Goal: Navigation & Orientation: Find specific page/section

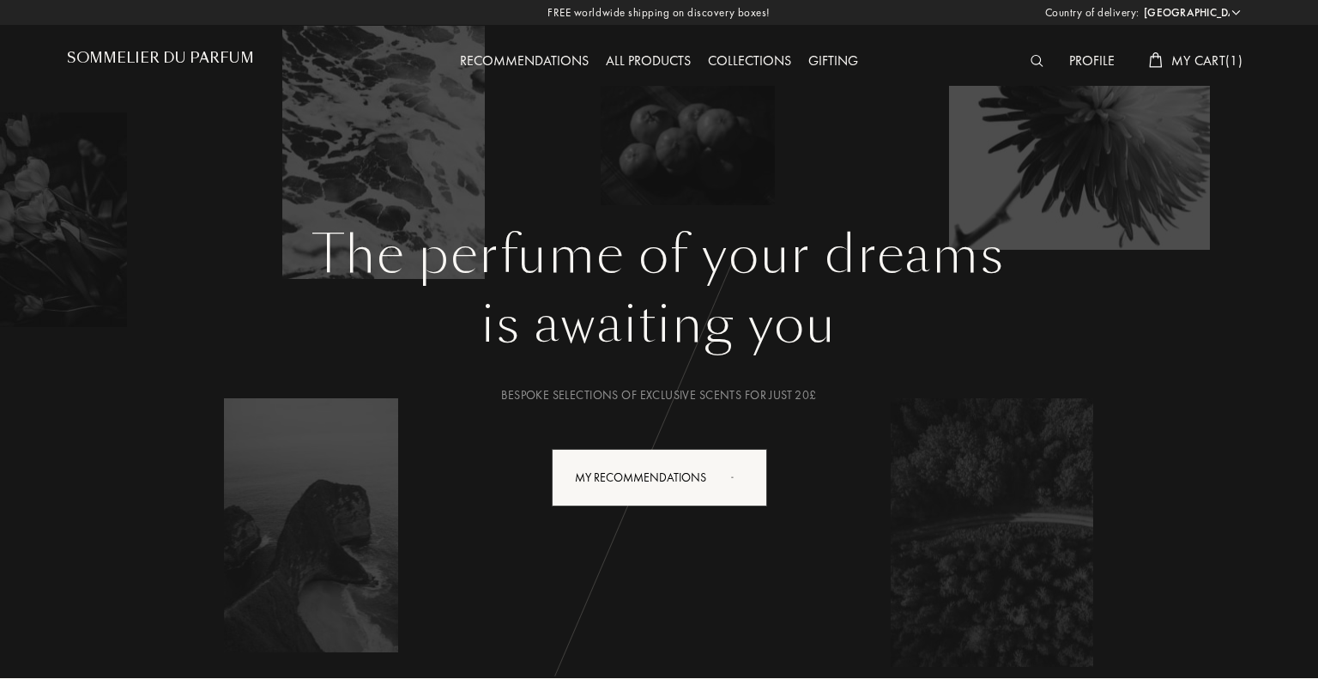
select select "UK"
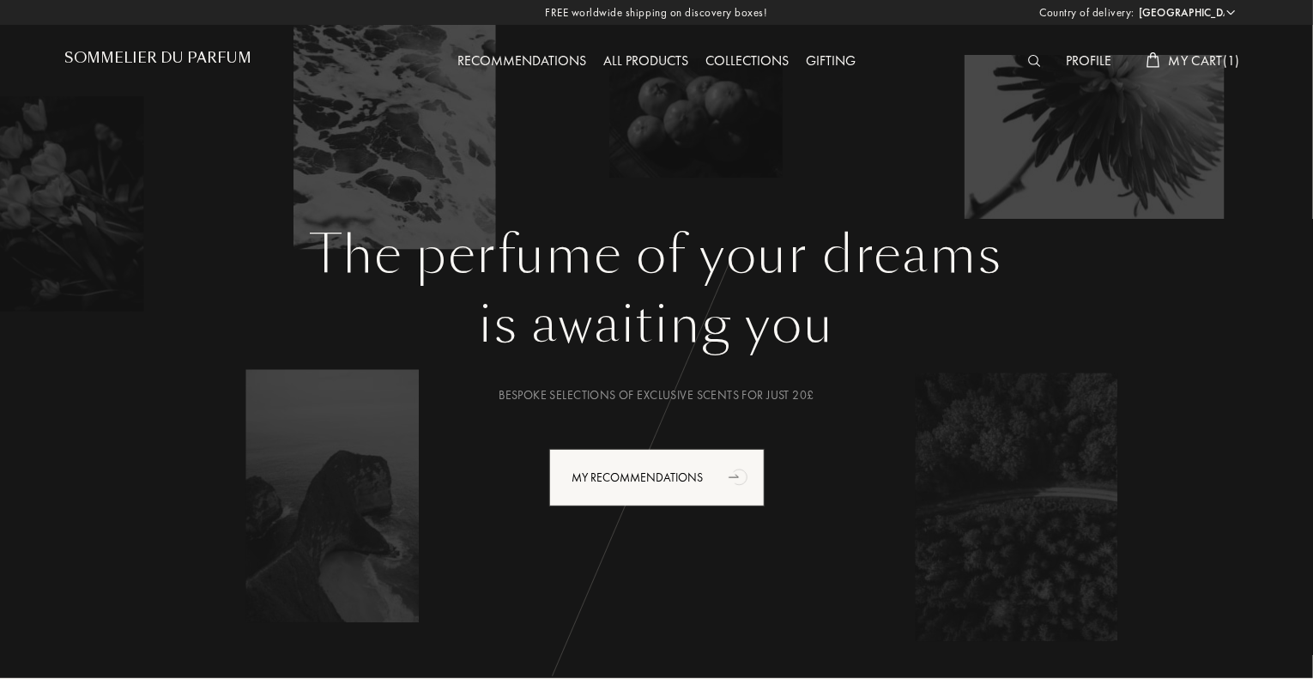
click at [1028, 65] on img at bounding box center [1034, 61] width 13 height 12
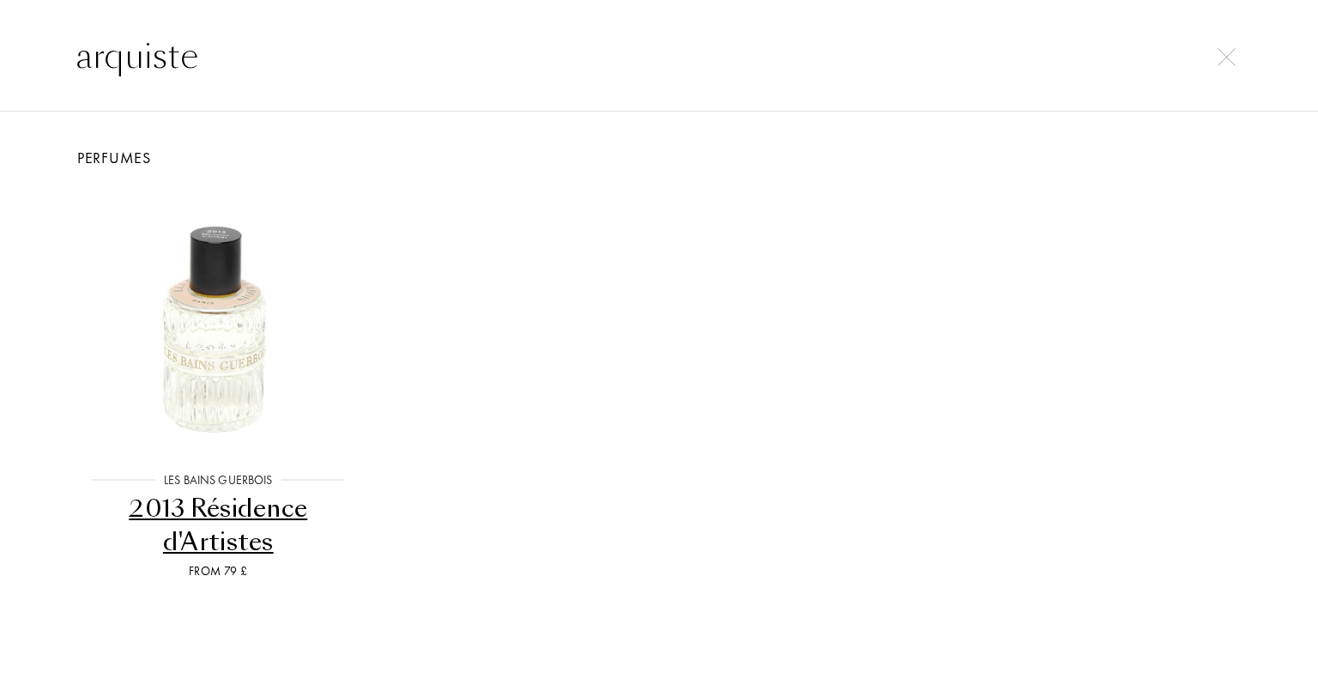
drag, startPoint x: 228, startPoint y: 66, endPoint x: 0, endPoint y: 46, distance: 229.1
click at [0, 46] on div "arquiste" at bounding box center [659, 56] width 1318 height 112
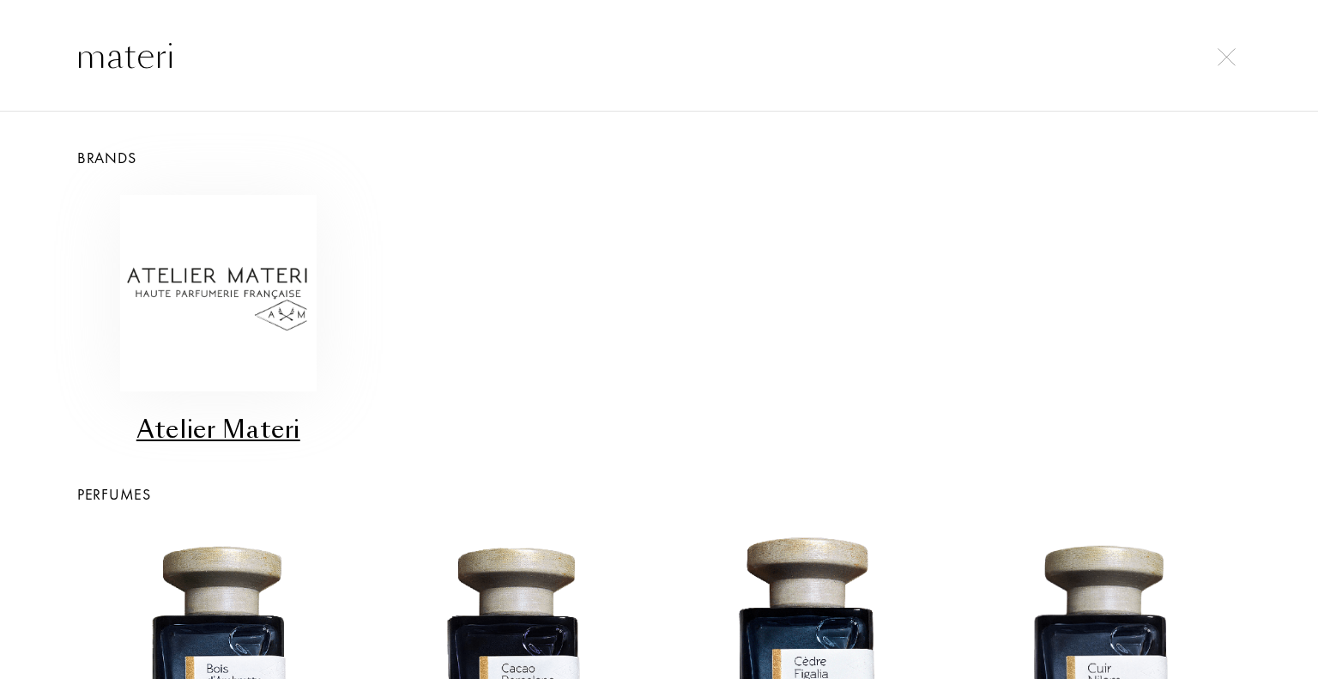
type input "materi"
click at [278, 281] on img at bounding box center [218, 293] width 196 height 196
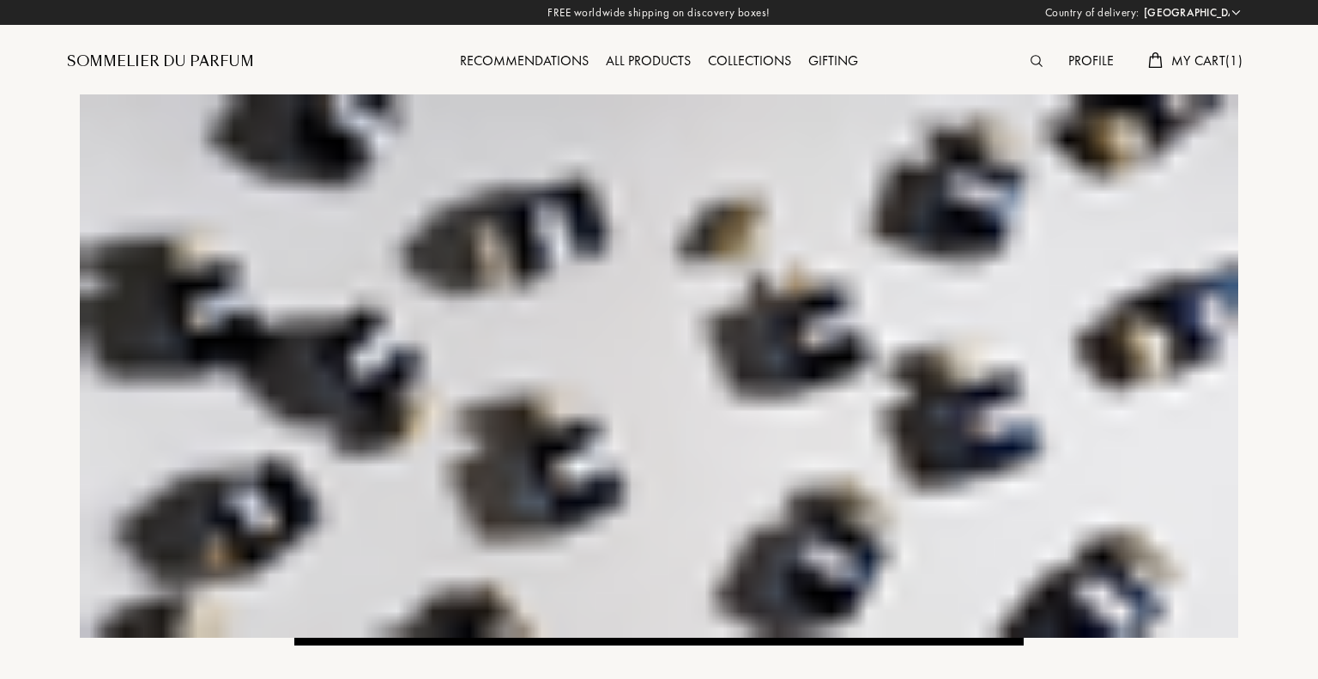
select select "UK"
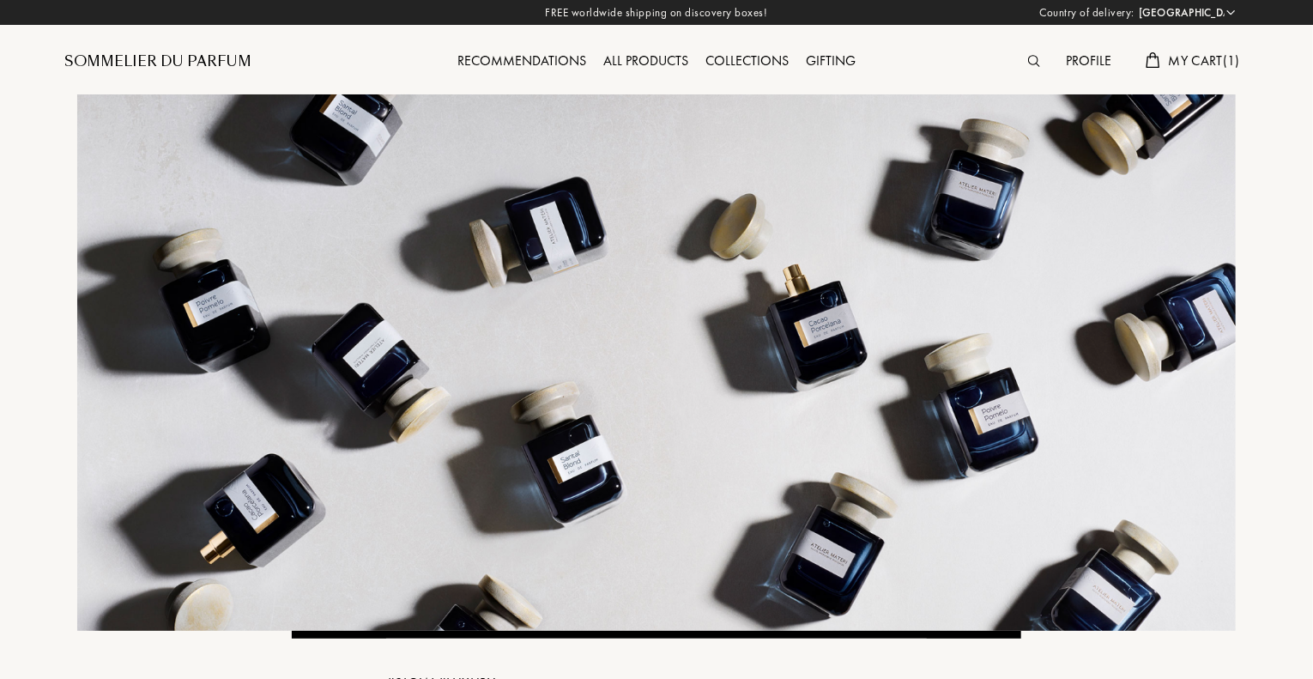
click at [1028, 57] on img at bounding box center [1034, 61] width 12 height 12
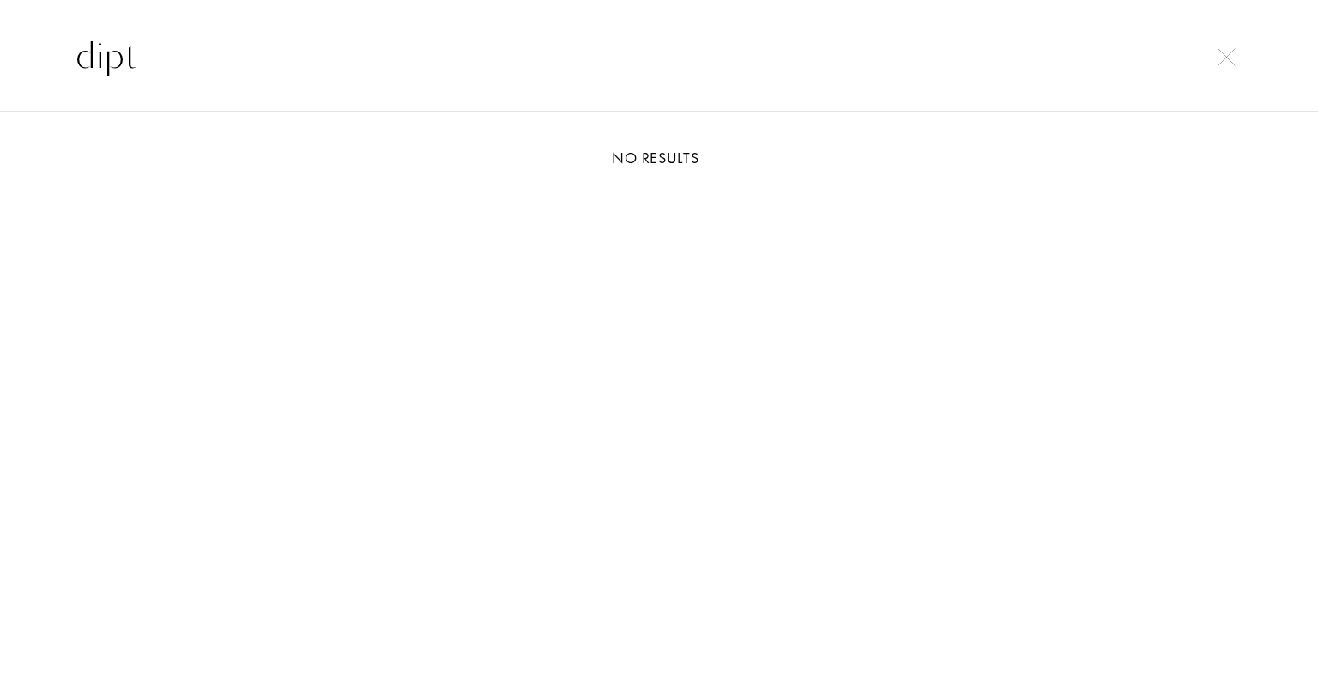
drag, startPoint x: 240, startPoint y: 78, endPoint x: 0, endPoint y: 33, distance: 244.5
click at [0, 33] on div "dipt" at bounding box center [659, 56] width 1318 height 112
drag, startPoint x: 282, startPoint y: 88, endPoint x: 0, endPoint y: 59, distance: 283.7
click at [0, 59] on div "etat libre" at bounding box center [659, 56] width 1318 height 112
click at [165, 58] on input "etat libre" at bounding box center [659, 55] width 1236 height 51
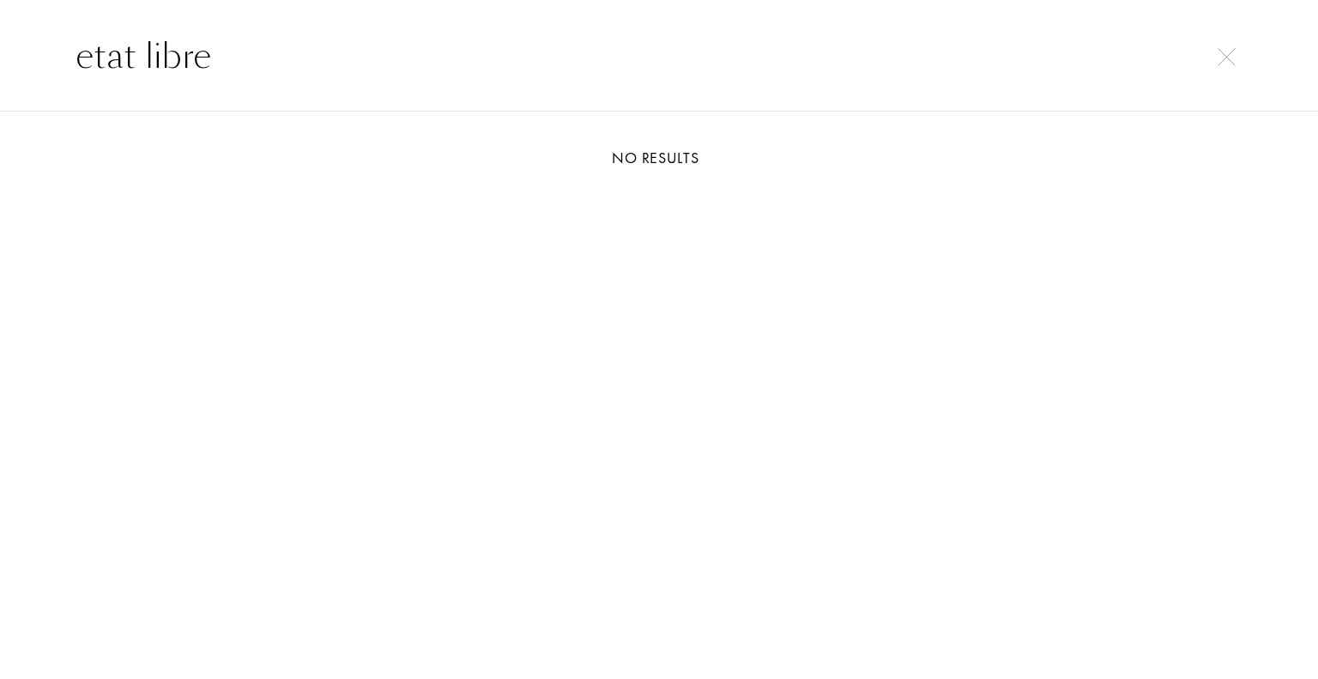
drag, startPoint x: 230, startPoint y: 64, endPoint x: 72, endPoint y: 51, distance: 158.5
click at [72, 51] on input "etat libre" at bounding box center [659, 55] width 1236 height 51
drag, startPoint x: 189, startPoint y: 54, endPoint x: 17, endPoint y: 40, distance: 172.1
click at [17, 40] on div "givenc" at bounding box center [659, 56] width 1318 height 112
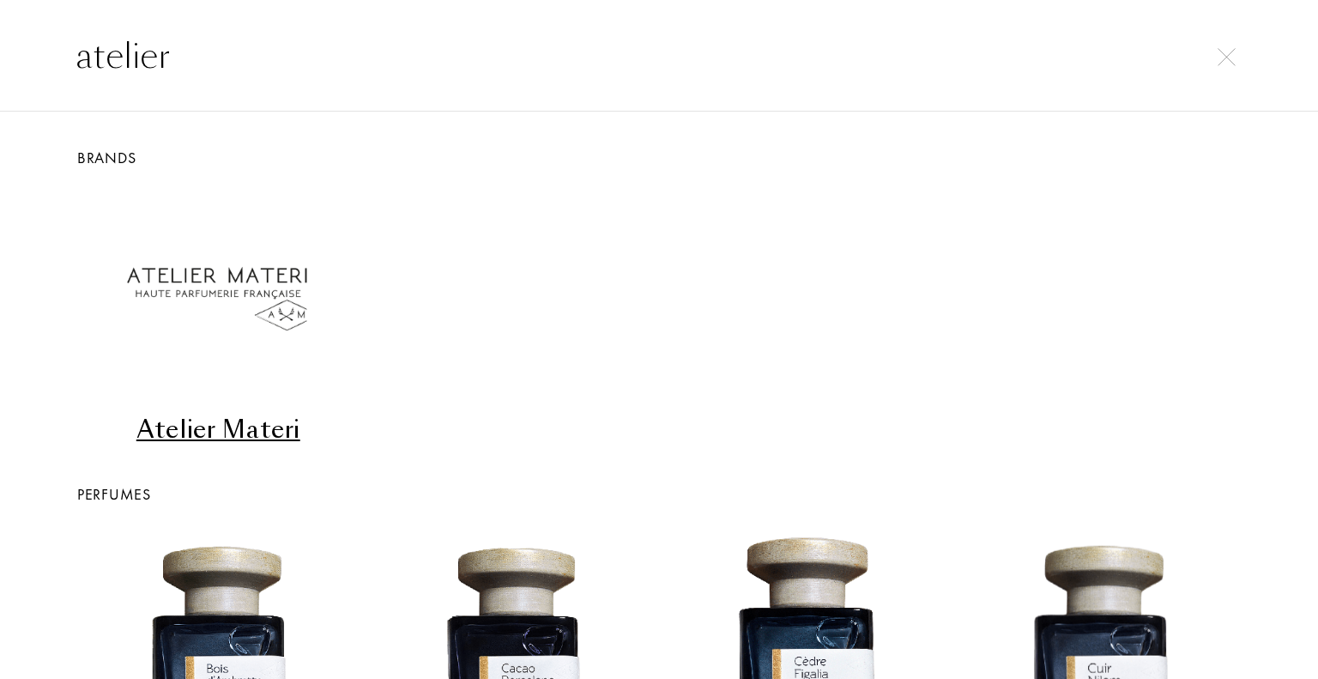
drag, startPoint x: 204, startPoint y: 64, endPoint x: 59, endPoint y: 59, distance: 145.1
click at [59, 59] on input "atelier" at bounding box center [659, 55] width 1236 height 51
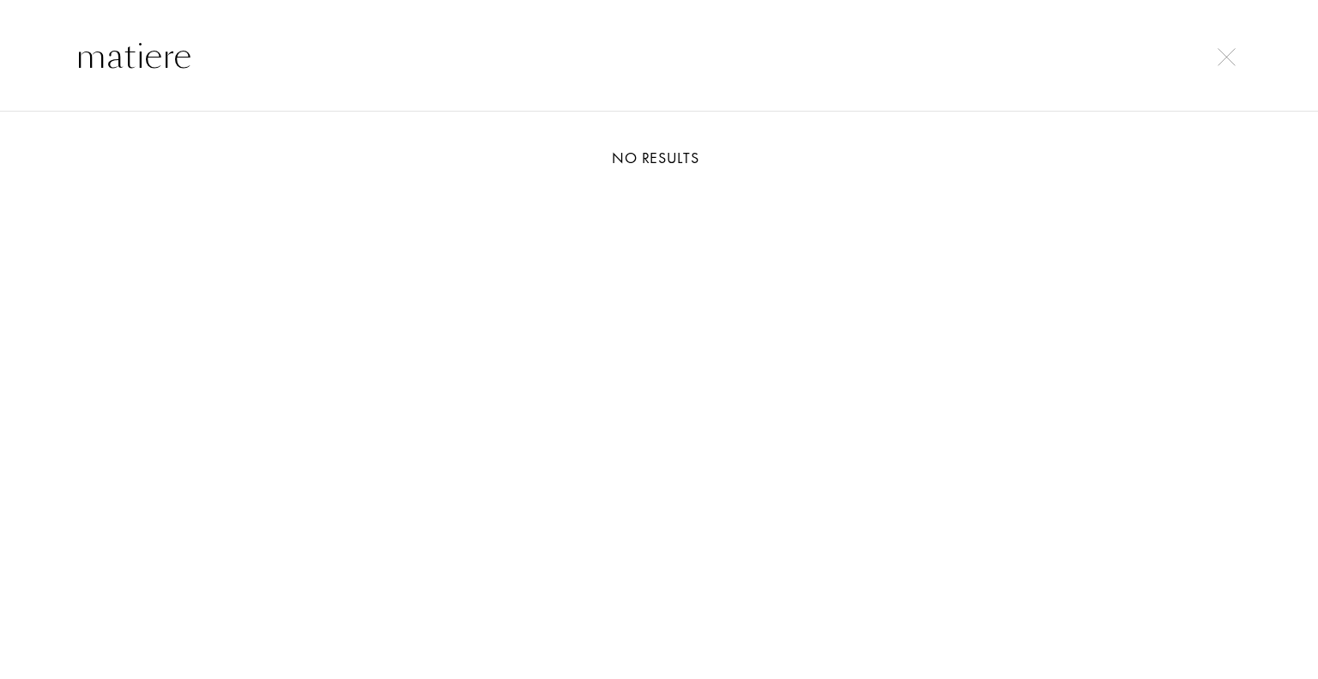
drag, startPoint x: 240, startPoint y: 37, endPoint x: 0, endPoint y: 42, distance: 240.3
click at [0, 42] on div "matiere" at bounding box center [659, 56] width 1318 height 112
type input "une nuit"
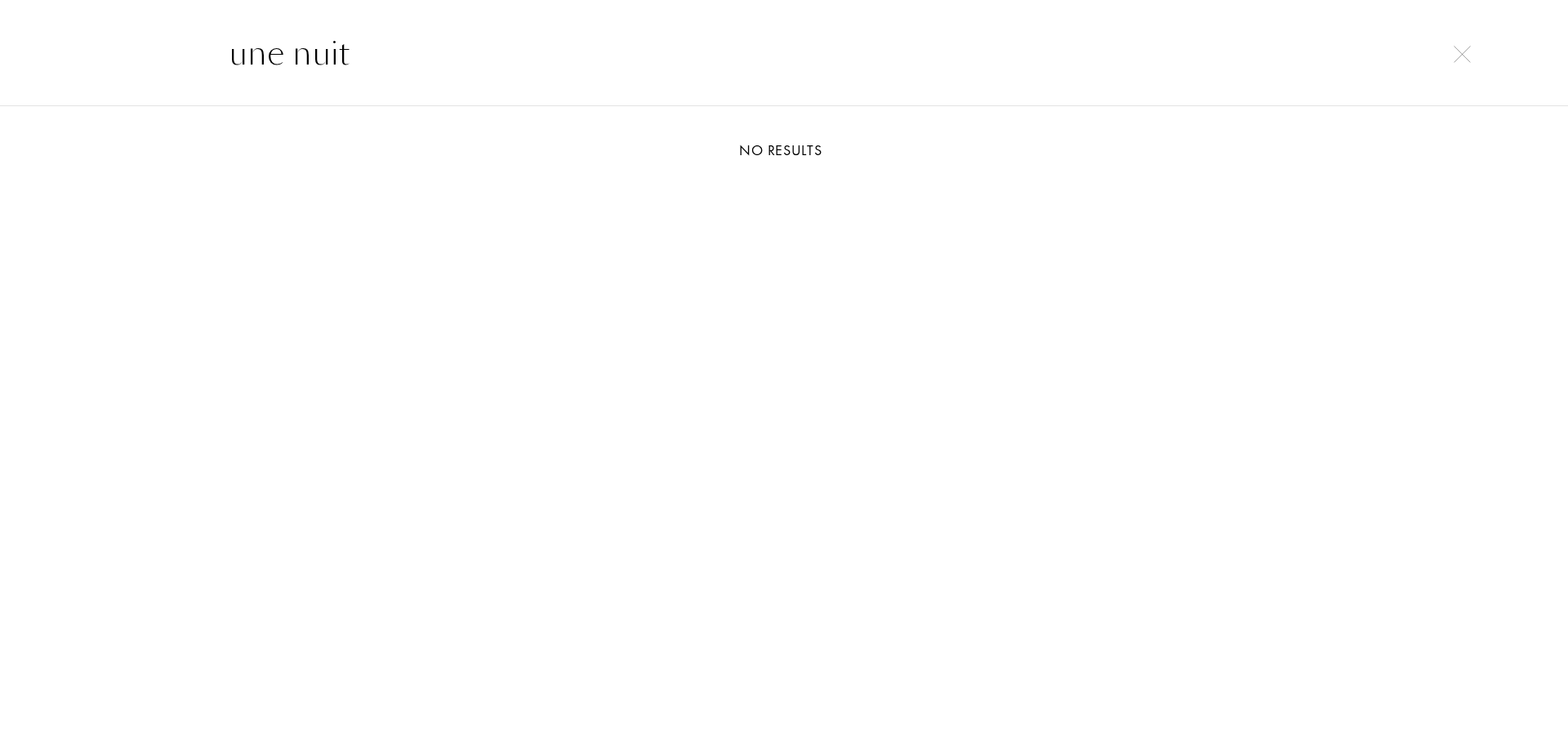
drag, startPoint x: 351, startPoint y: 57, endPoint x: -33, endPoint y: 14, distance: 386.4
click at [1254, 60] on img at bounding box center [1462, 54] width 17 height 17
